Goal: Navigation & Orientation: Find specific page/section

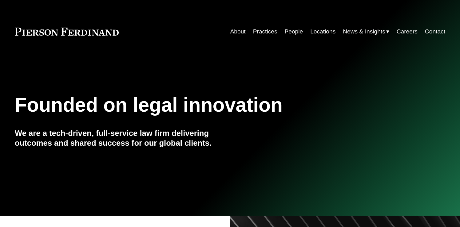
click at [263, 31] on link "Practices" at bounding box center [265, 32] width 24 height 12
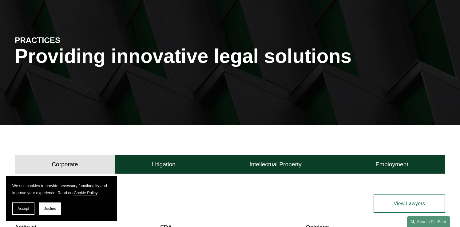
scroll to position [61, 0]
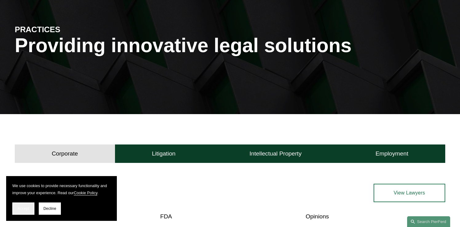
click at [17, 210] on button "Accept" at bounding box center [23, 209] width 22 height 12
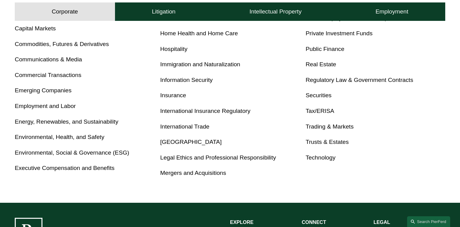
scroll to position [344, 0]
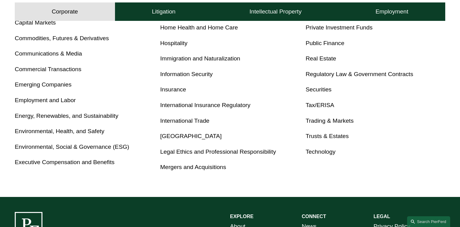
click at [190, 169] on link "Mergers and Acquisitions" at bounding box center [193, 167] width 66 height 6
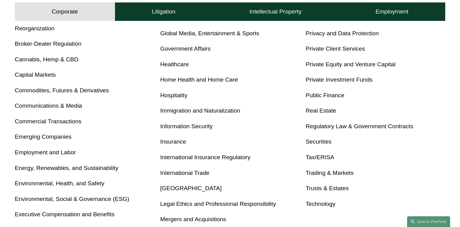
scroll to position [290, 0]
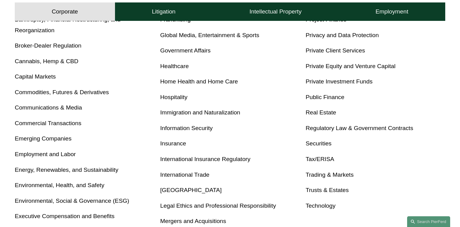
click at [65, 127] on p "Commercial Transactions" at bounding box center [84, 123] width 139 height 11
click at [62, 121] on link "Commercial Transactions" at bounding box center [48, 123] width 66 height 6
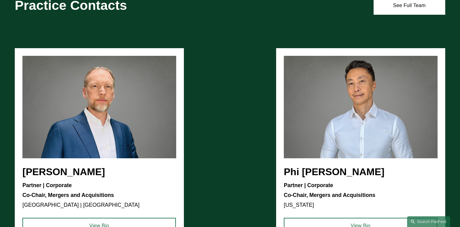
scroll to position [351, 0]
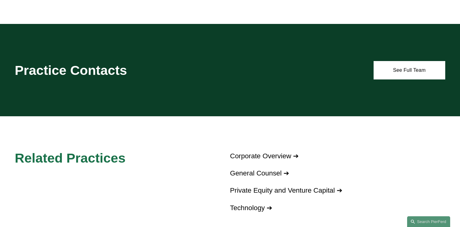
scroll to position [515, 0]
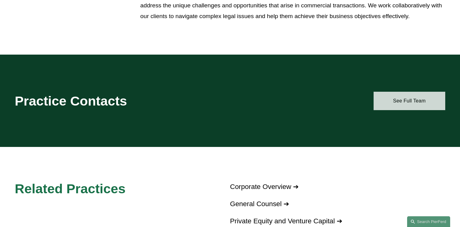
click at [405, 107] on link "See Full Team" at bounding box center [409, 101] width 72 height 18
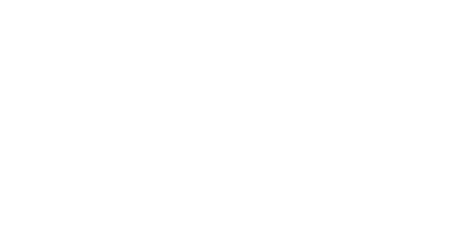
click at [0, 0] on html at bounding box center [0, 0] width 0 height 0
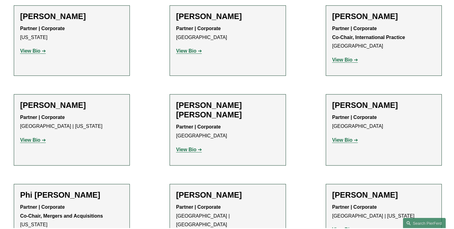
scroll to position [977, 0]
